Goal: Use online tool/utility: Utilize a website feature to perform a specific function

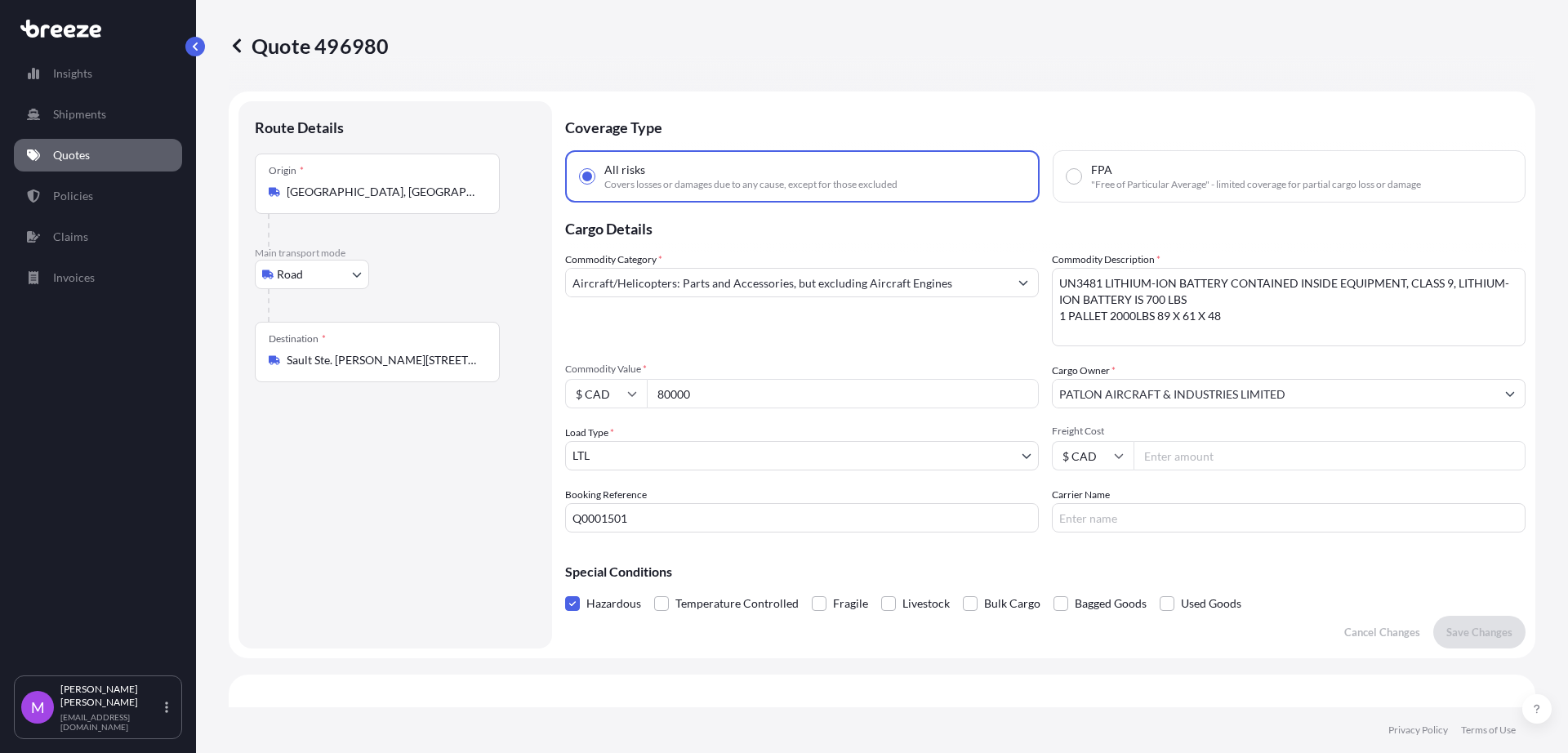
select select "Road"
select select "1"
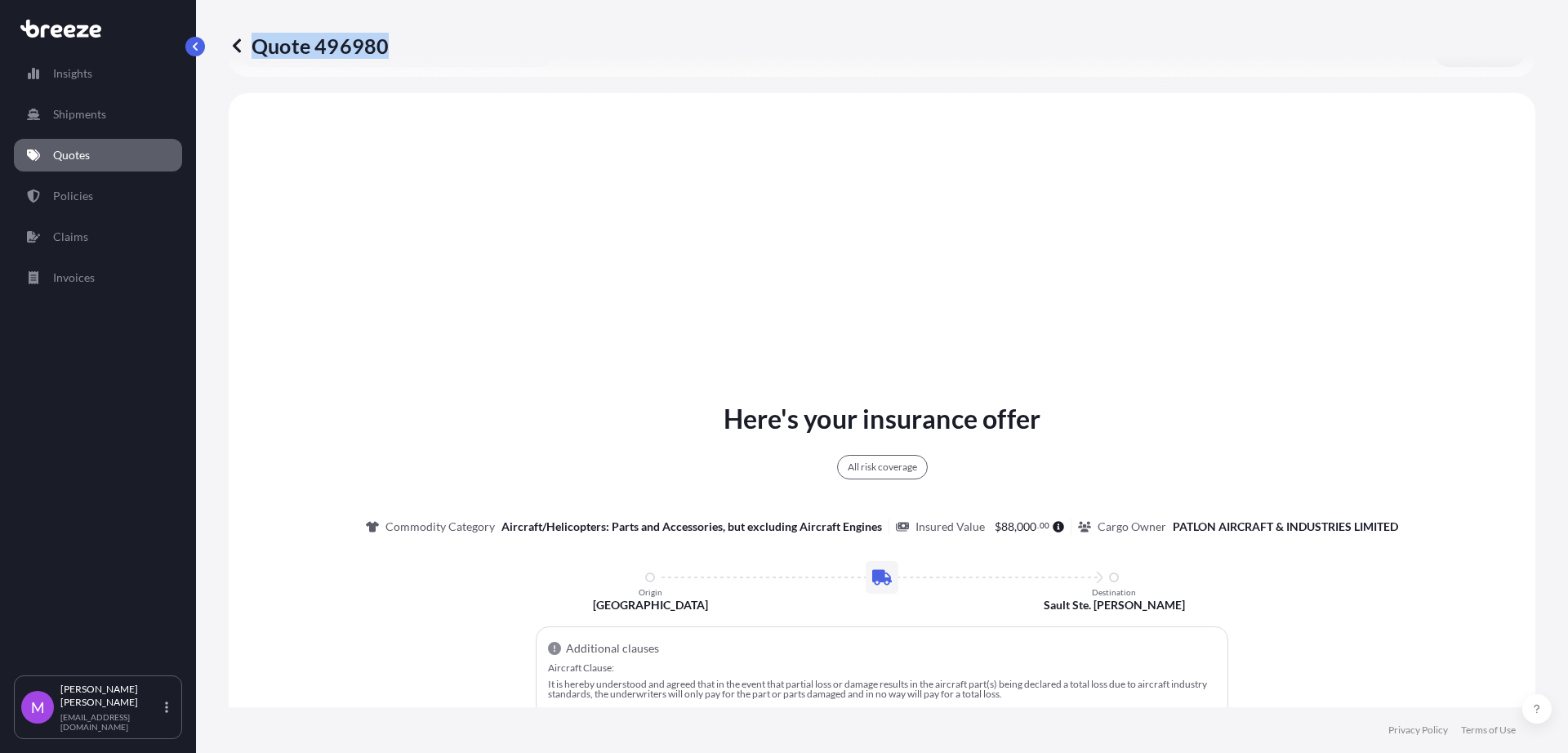
scroll to position [593, 0]
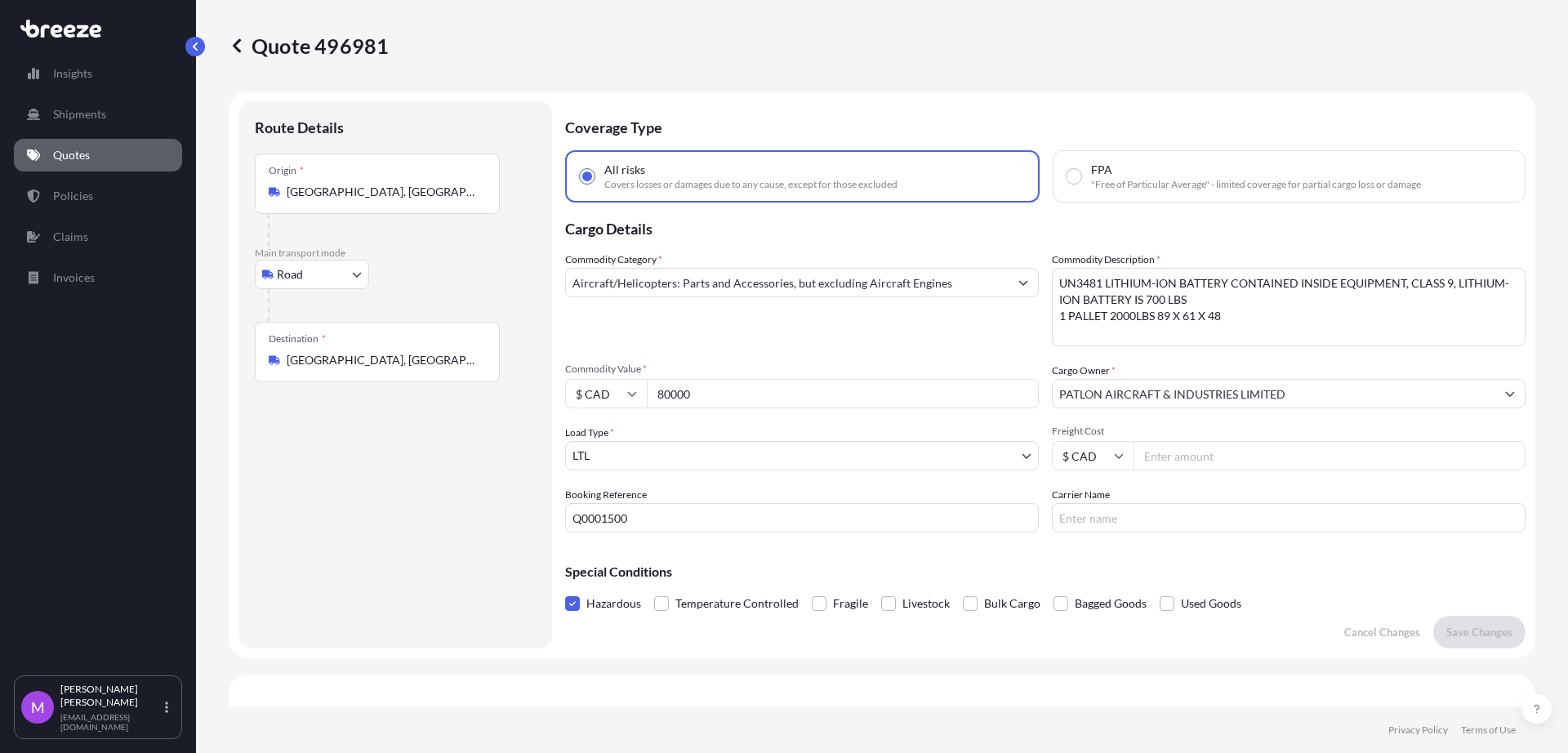
select select "Road"
select select "1"
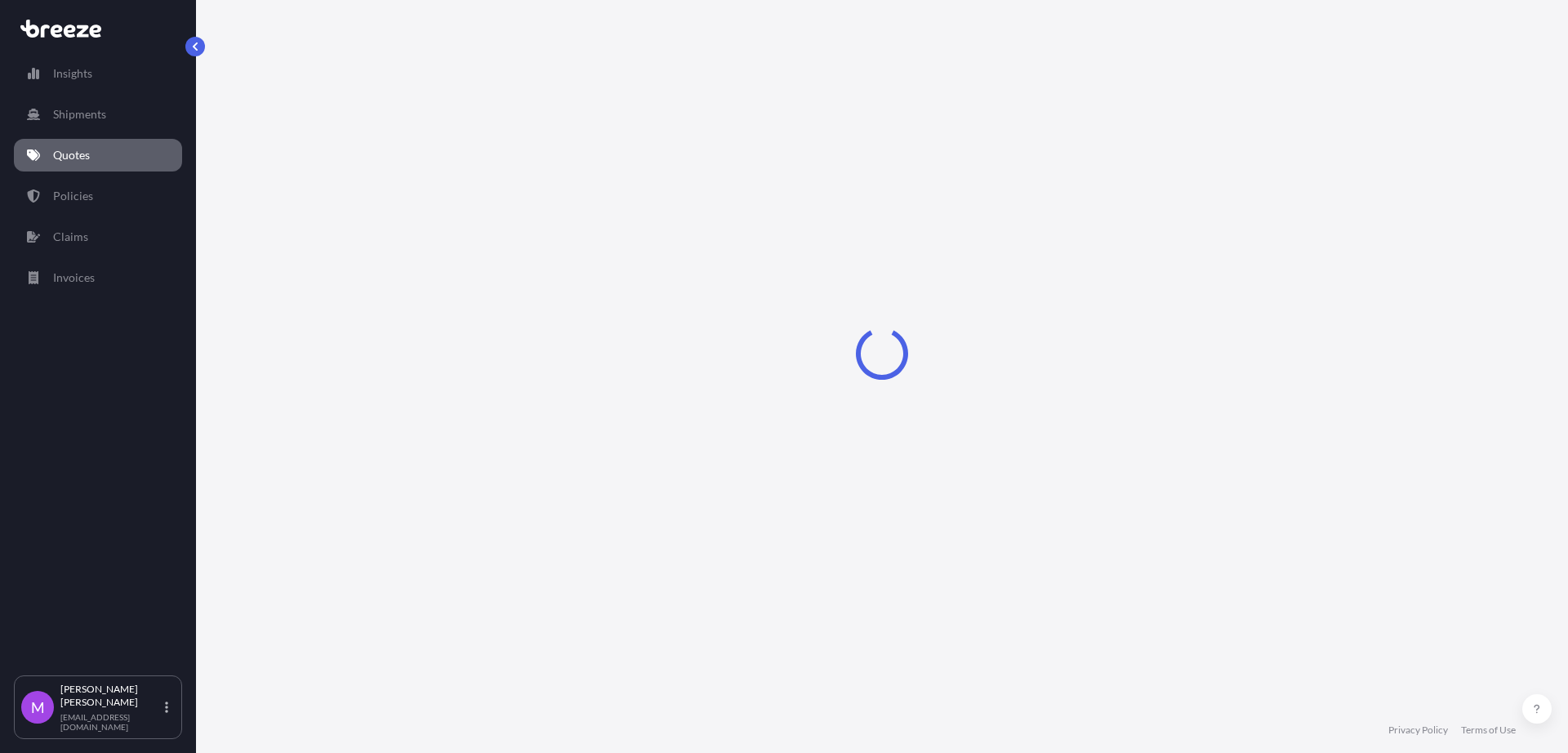
select select "Road"
select select "1"
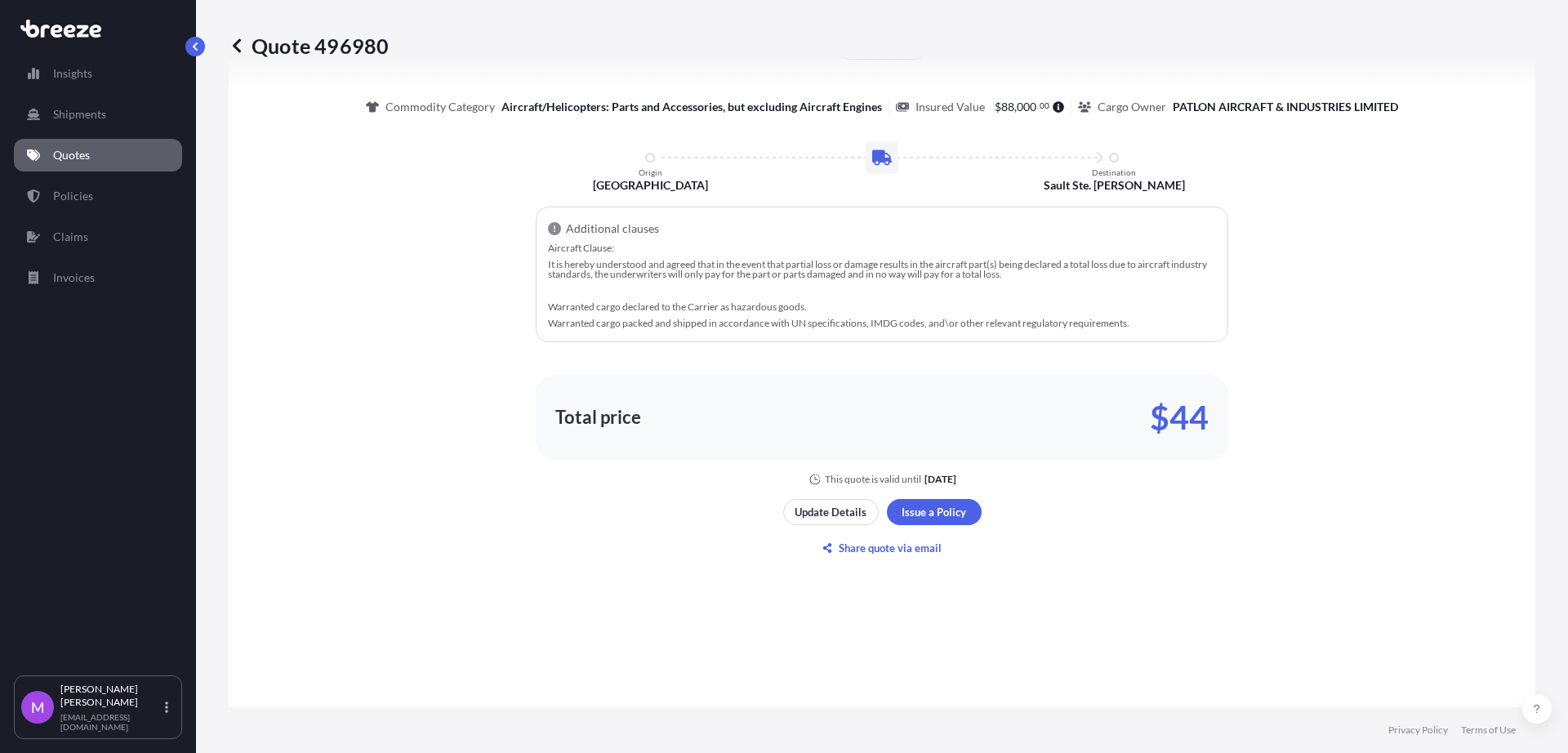
scroll to position [899, 0]
